Goal: Information Seeking & Learning: Learn about a topic

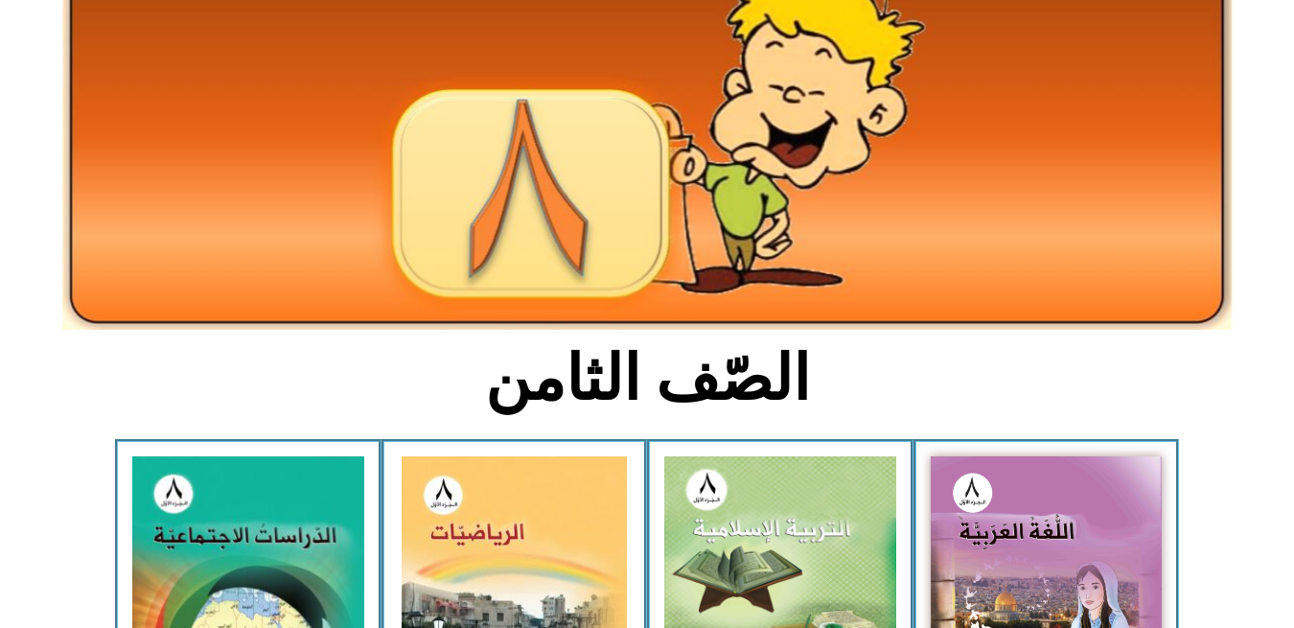
scroll to position [1080, 0]
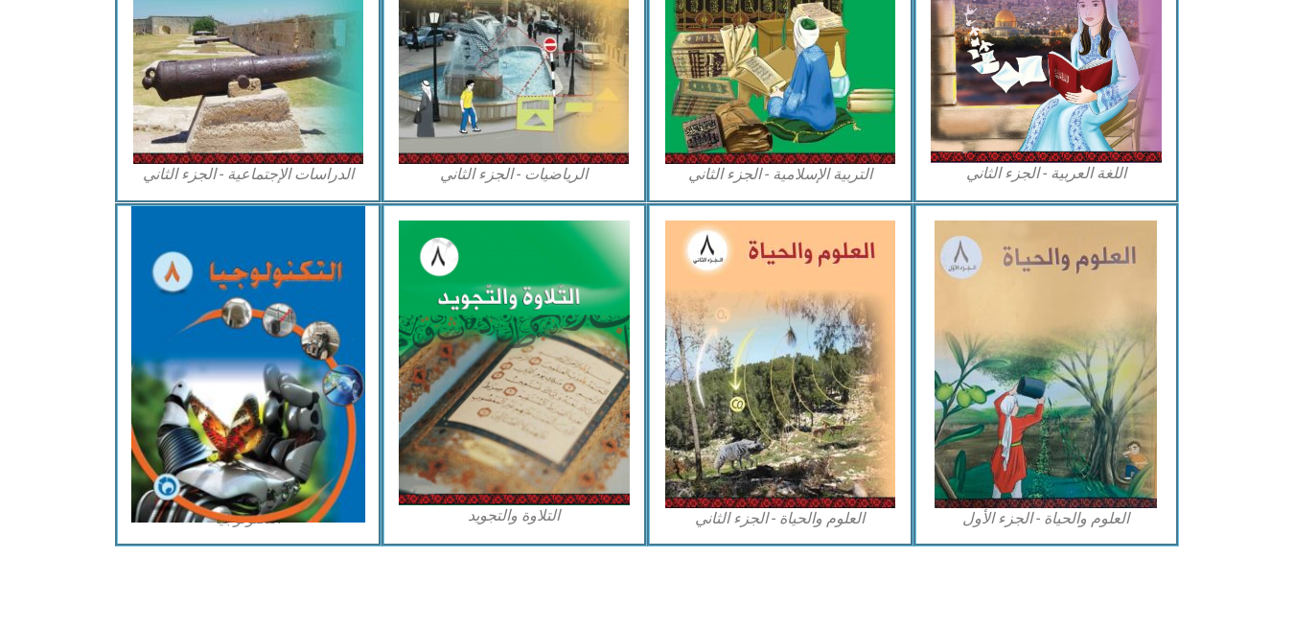
click at [279, 341] on img at bounding box center [248, 364] width 234 height 316
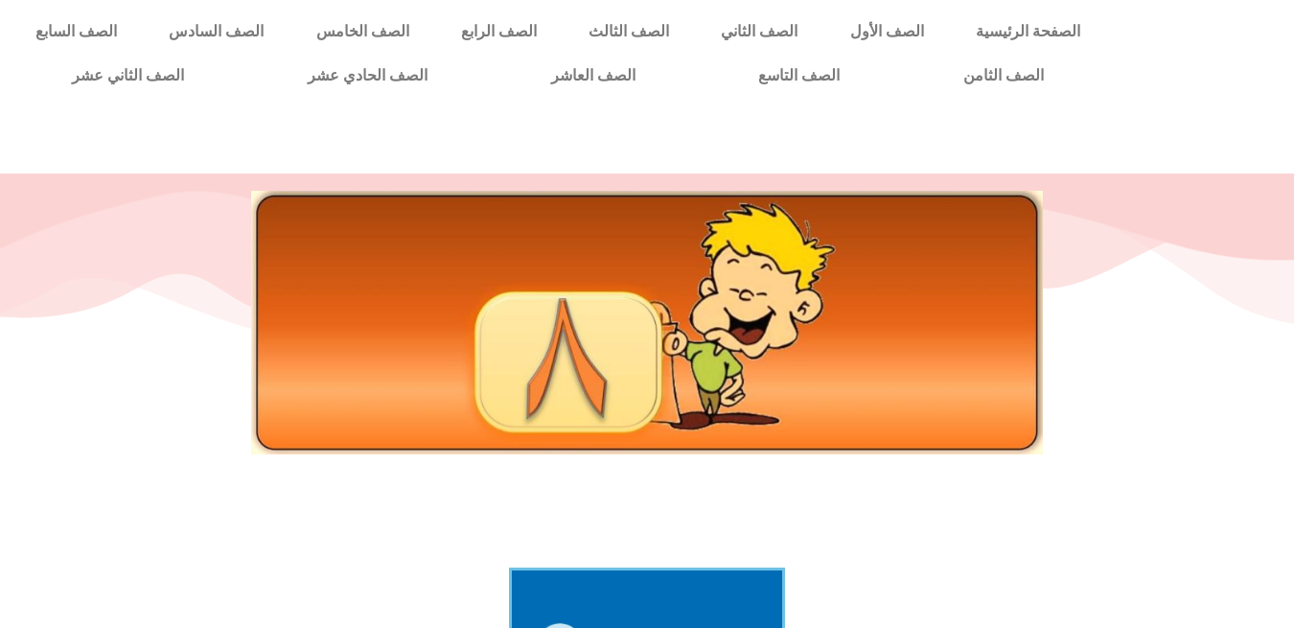
drag, startPoint x: 50, startPoint y: 359, endPoint x: -1, endPoint y: 357, distance: 50.8
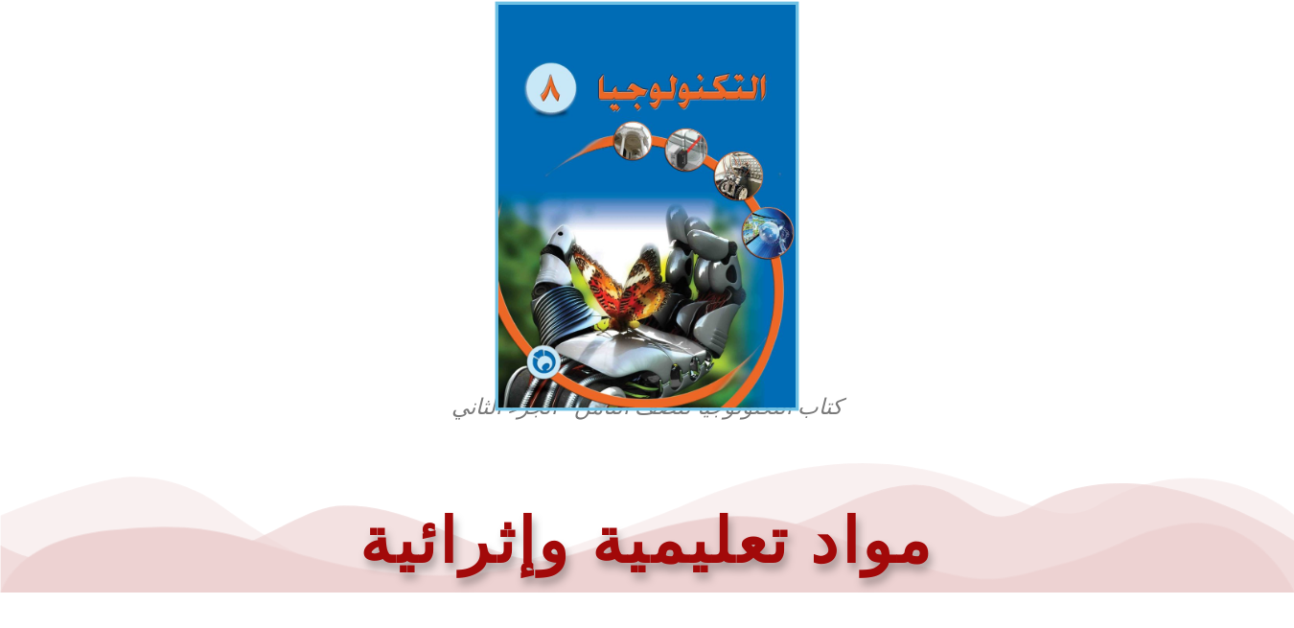
scroll to position [549, 0]
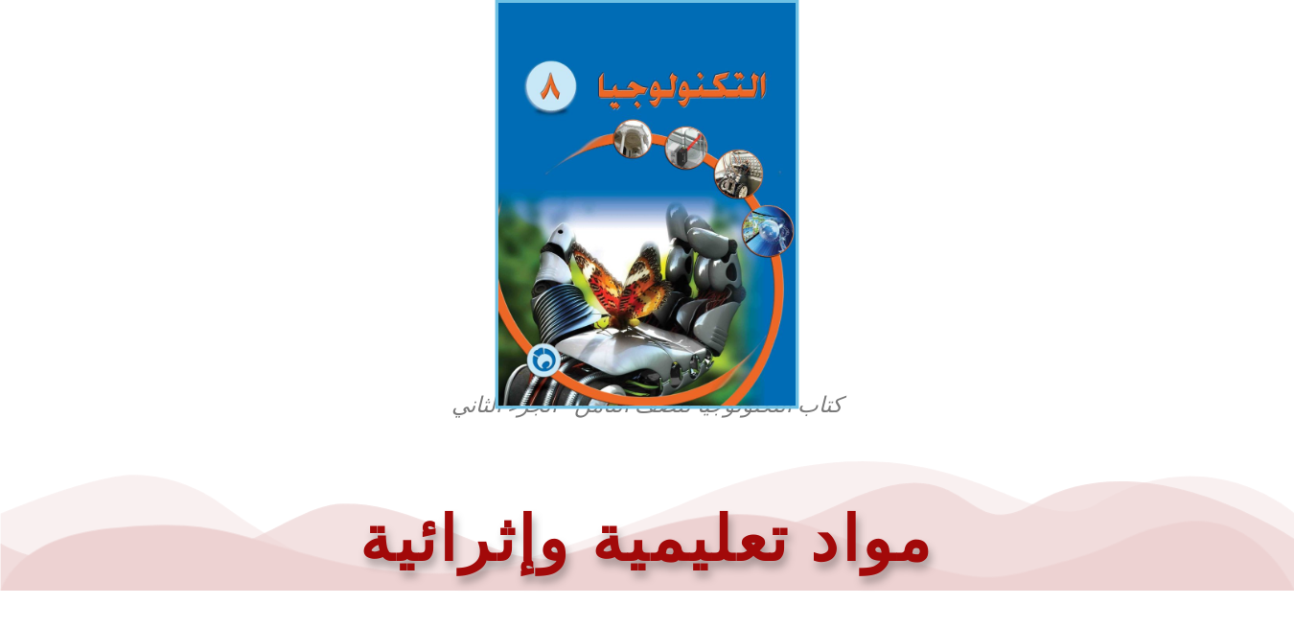
click at [707, 123] on img at bounding box center [648, 204] width 304 height 408
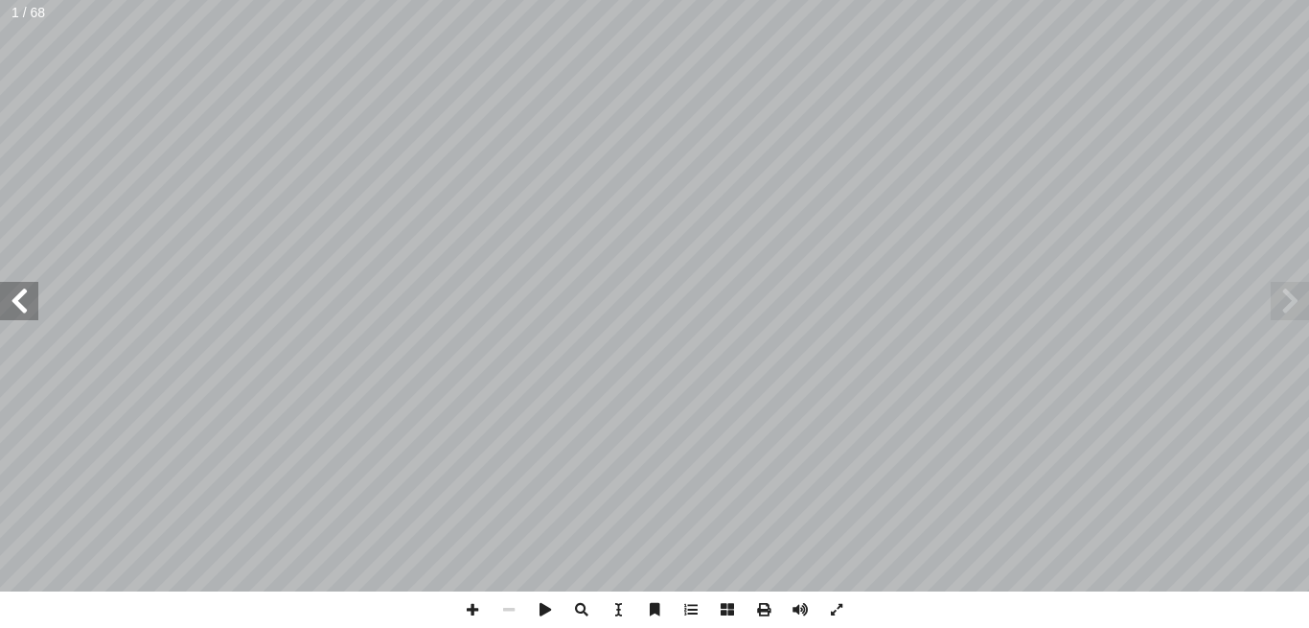
click at [21, 302] on span at bounding box center [19, 301] width 38 height 38
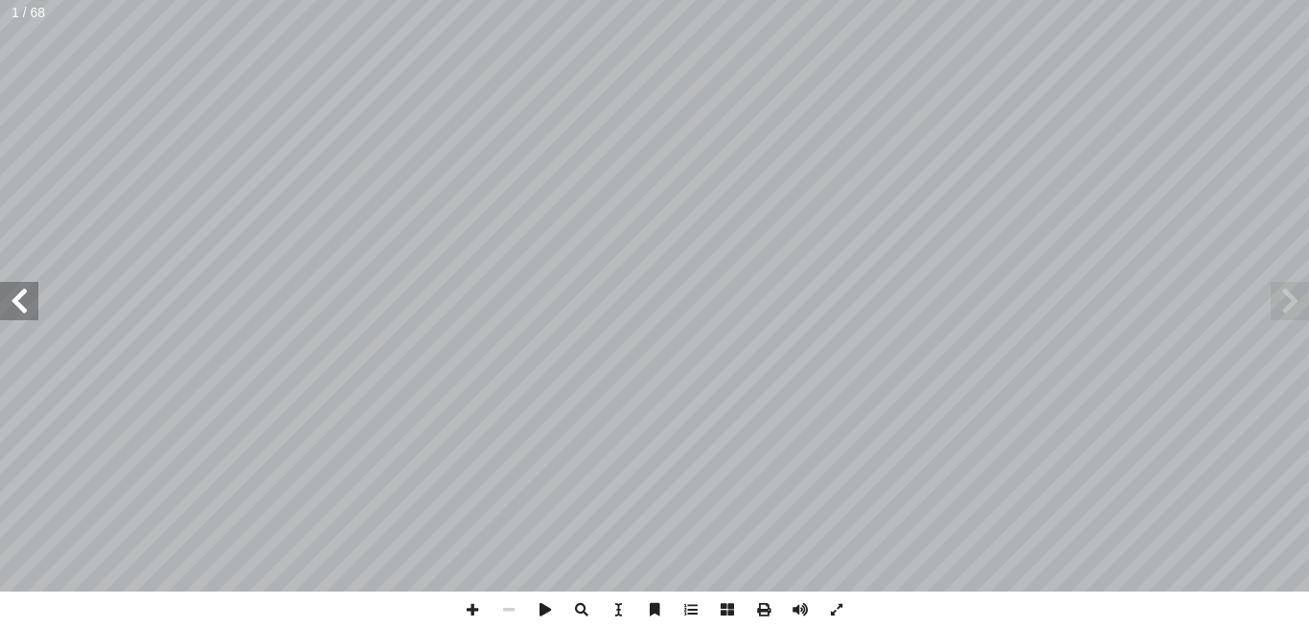
click at [21, 302] on span at bounding box center [19, 301] width 38 height 38
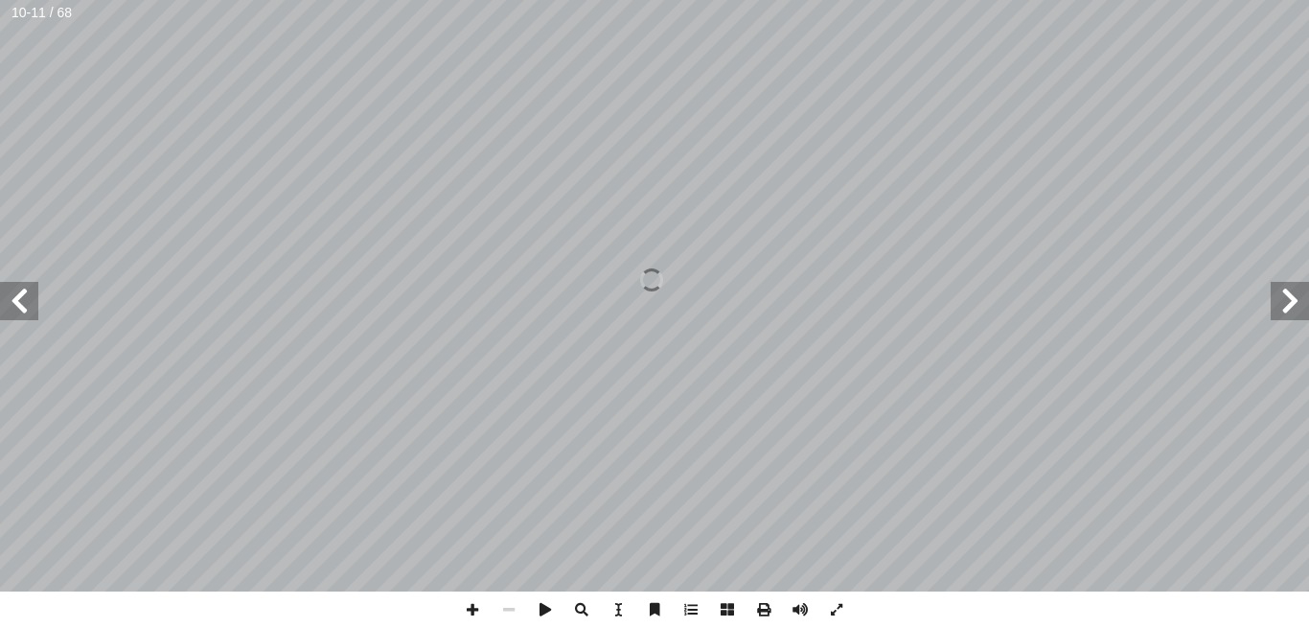
click at [21, 302] on span at bounding box center [19, 301] width 38 height 38
click at [472, 600] on span at bounding box center [472, 609] width 36 height 36
click at [502, 600] on span at bounding box center [509, 609] width 36 height 36
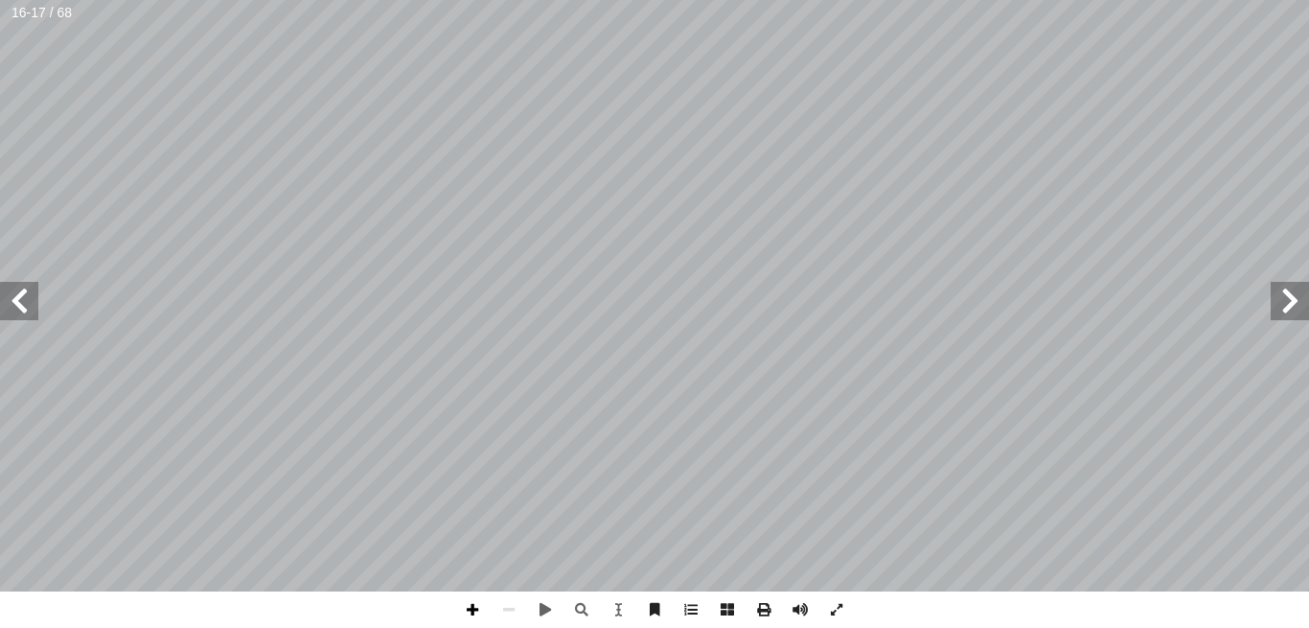
click at [473, 604] on span at bounding box center [472, 609] width 36 height 36
click at [11, 284] on span at bounding box center [19, 301] width 38 height 38
click at [1301, 299] on span at bounding box center [1290, 301] width 38 height 38
click at [30, 298] on span at bounding box center [19, 301] width 38 height 38
click at [1305, 305] on span at bounding box center [1290, 301] width 38 height 38
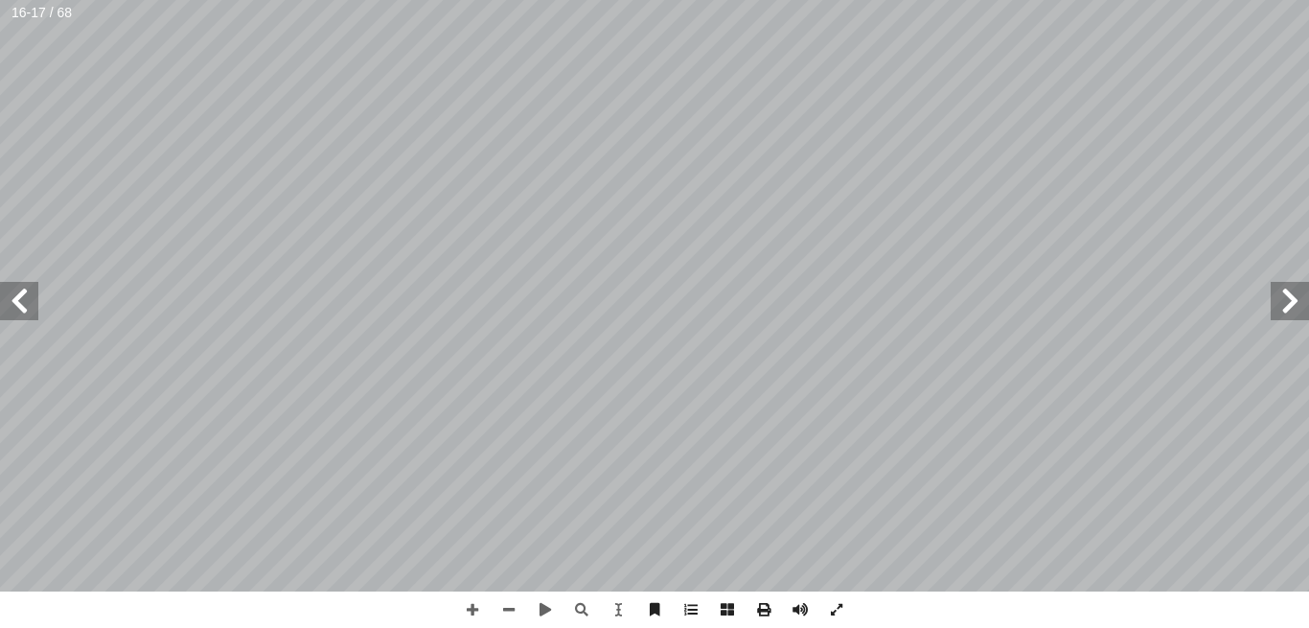
click at [11, 297] on span at bounding box center [19, 301] width 38 height 38
click at [15, 291] on span at bounding box center [19, 301] width 38 height 38
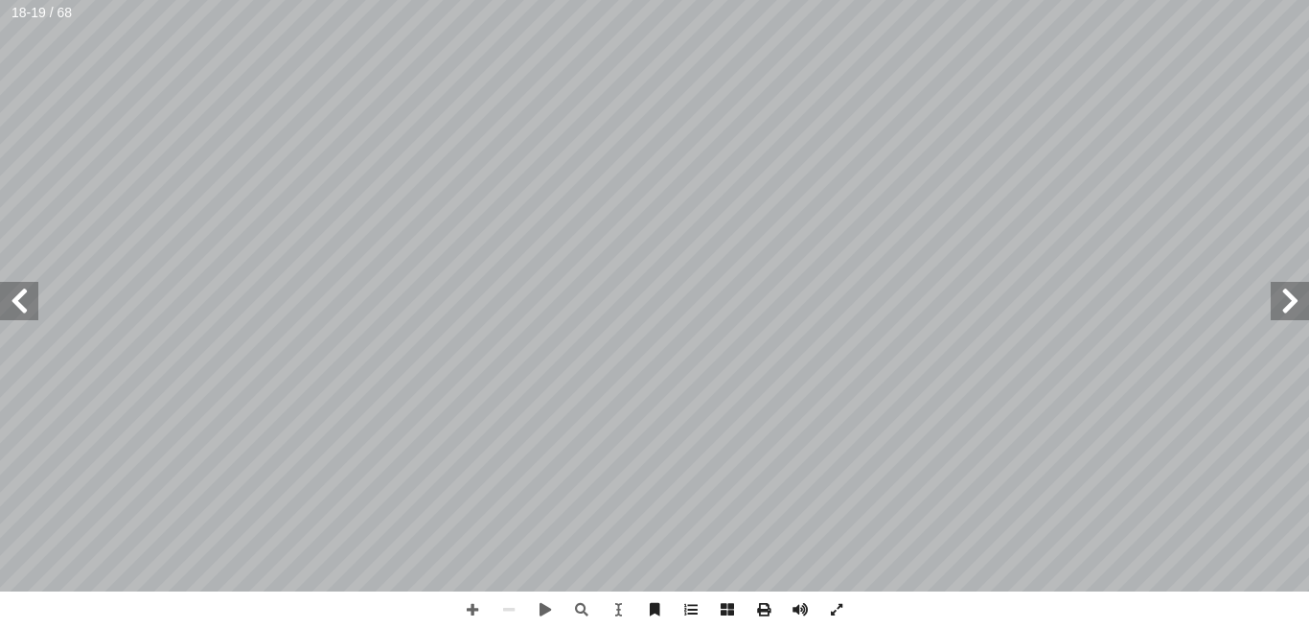
click at [15, 291] on span at bounding box center [19, 301] width 38 height 38
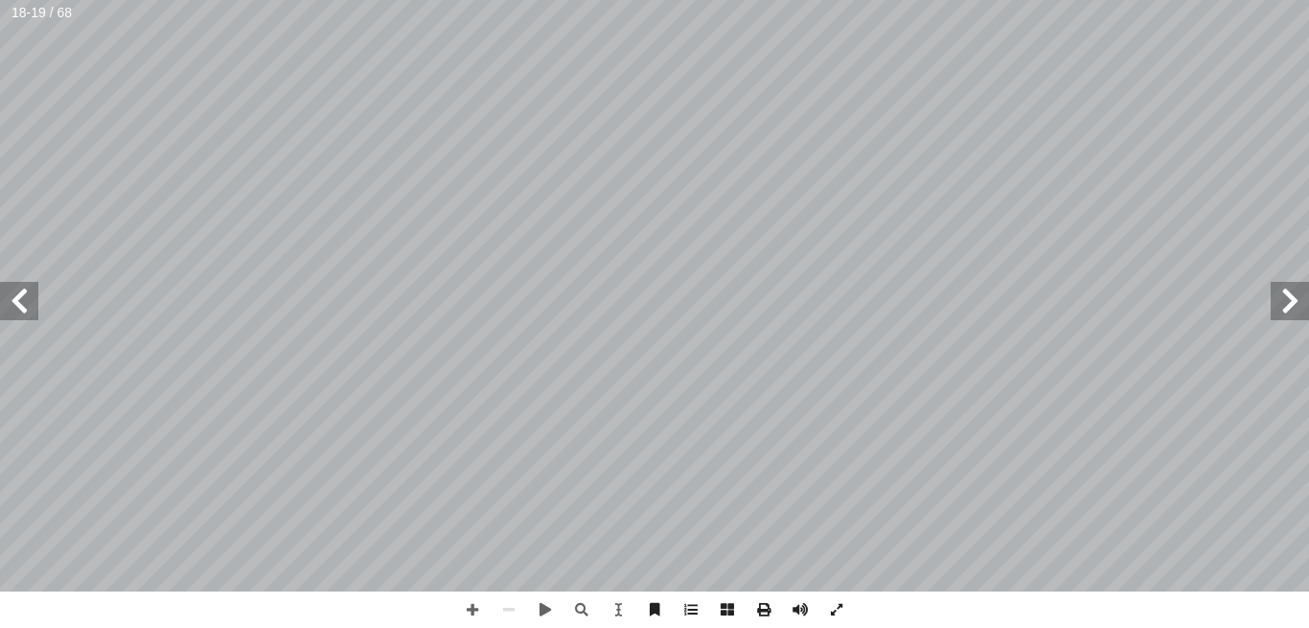
click at [15, 291] on span at bounding box center [19, 301] width 38 height 38
click at [1288, 293] on span at bounding box center [1290, 301] width 38 height 38
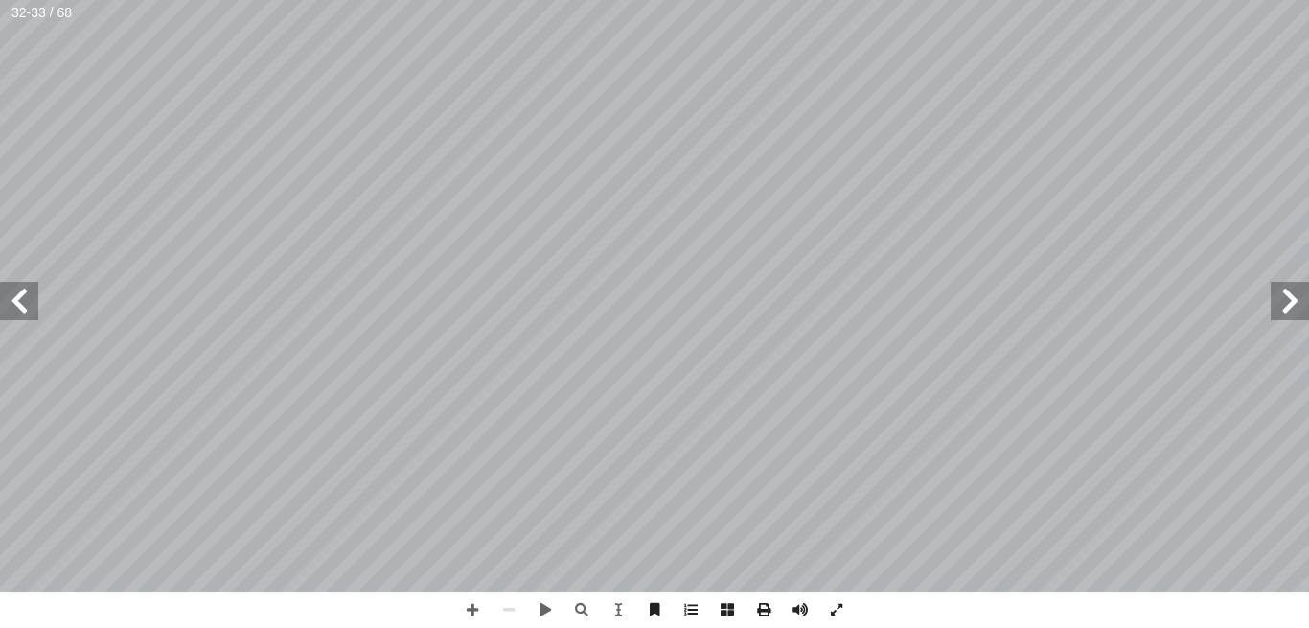
click at [1286, 292] on span at bounding box center [1290, 301] width 38 height 38
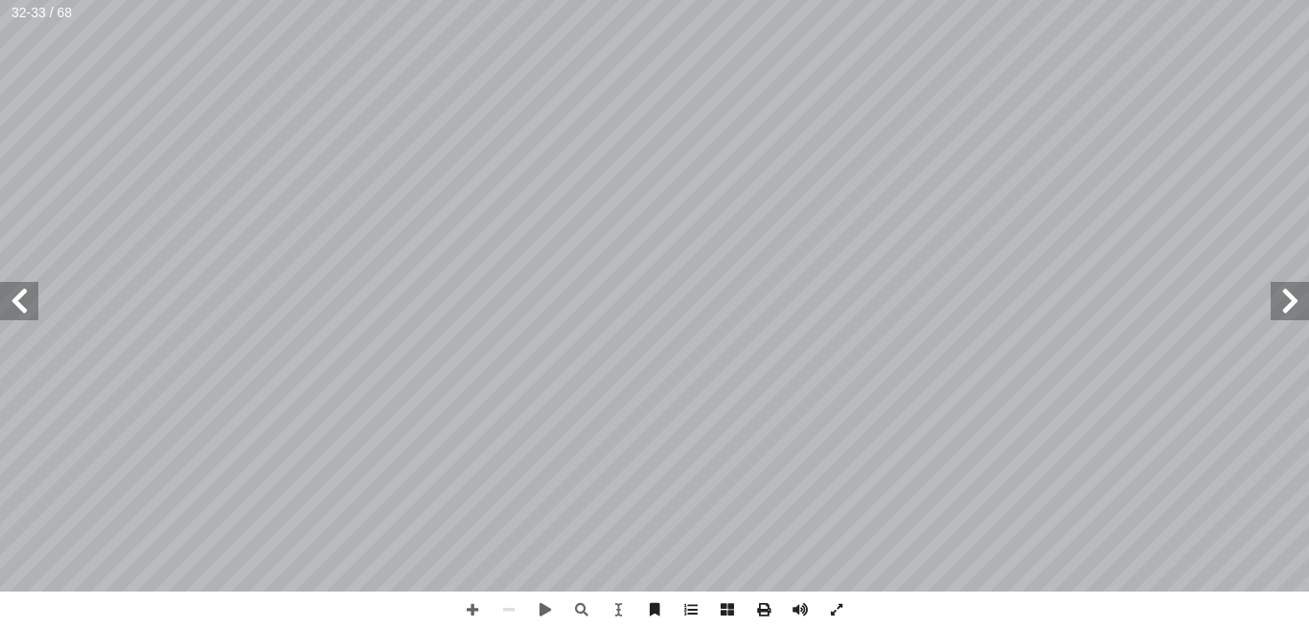
click at [1286, 292] on span at bounding box center [1290, 301] width 38 height 38
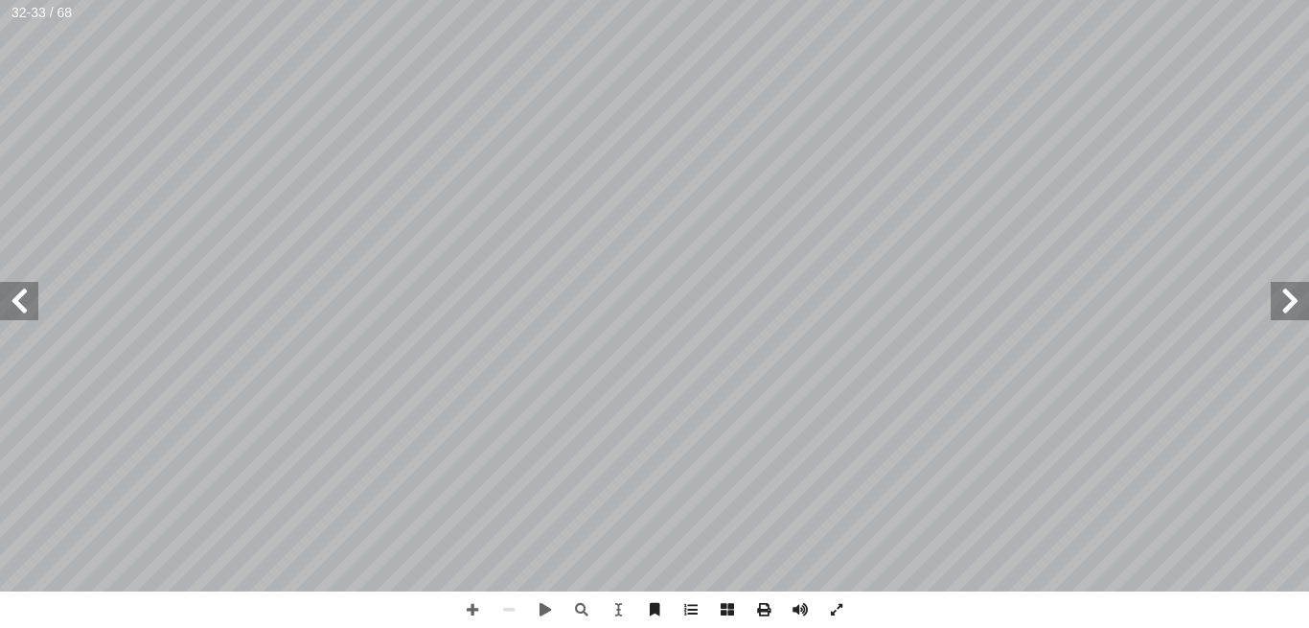
click at [1286, 292] on span at bounding box center [1290, 301] width 38 height 38
